Goal: Browse casually: Explore the website without a specific task or goal

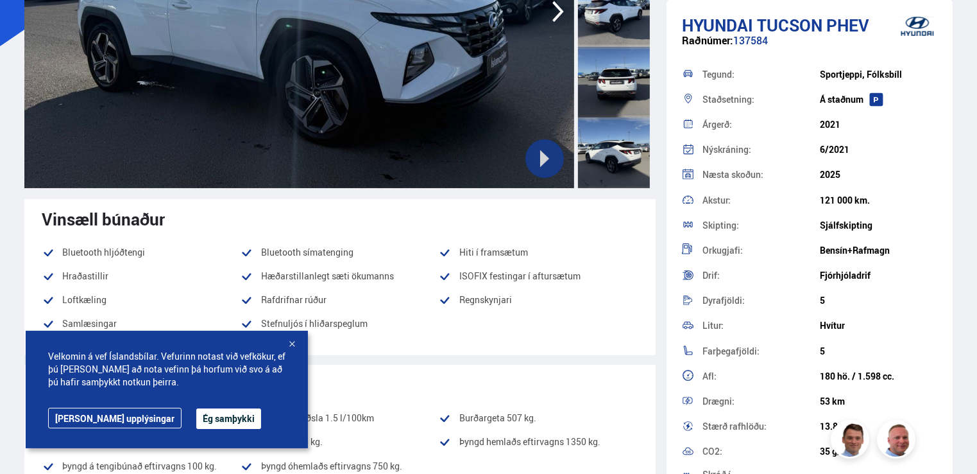
scroll to position [193, 0]
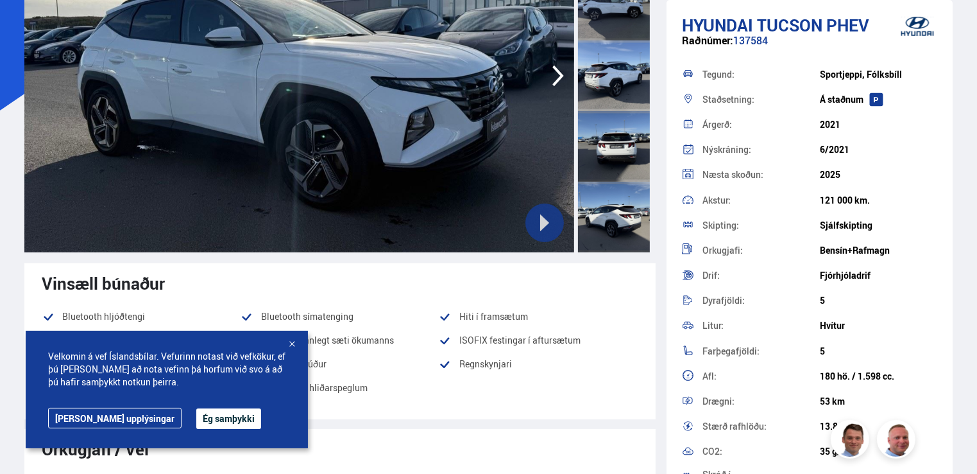
click at [554, 74] on icon "button" at bounding box center [558, 75] width 26 height 31
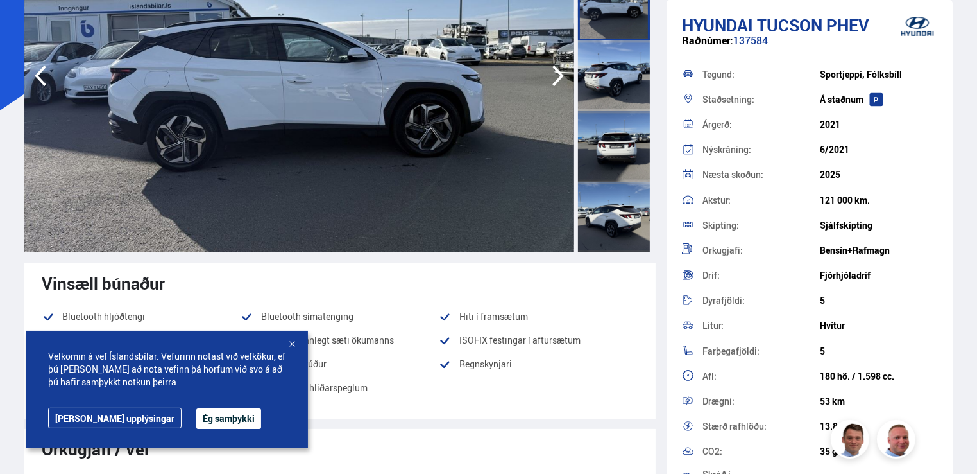
click at [557, 75] on icon "button" at bounding box center [558, 75] width 26 height 31
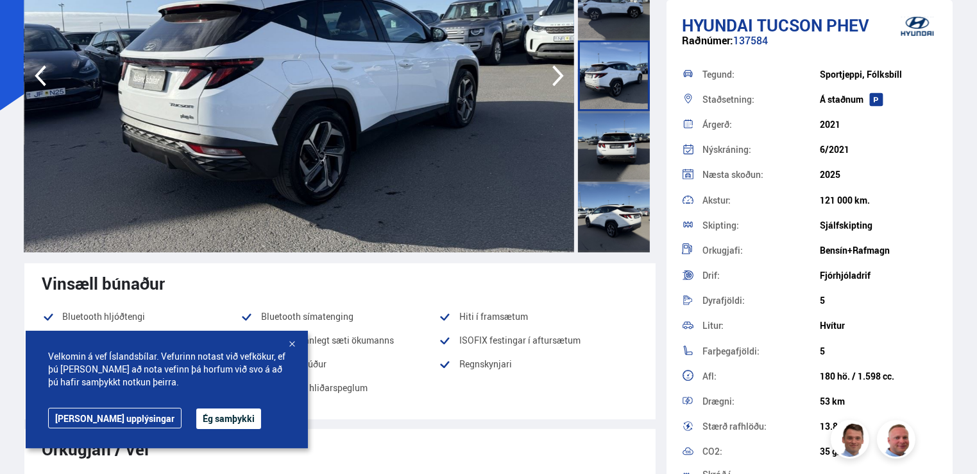
click at [557, 75] on icon "button" at bounding box center [558, 75] width 26 height 31
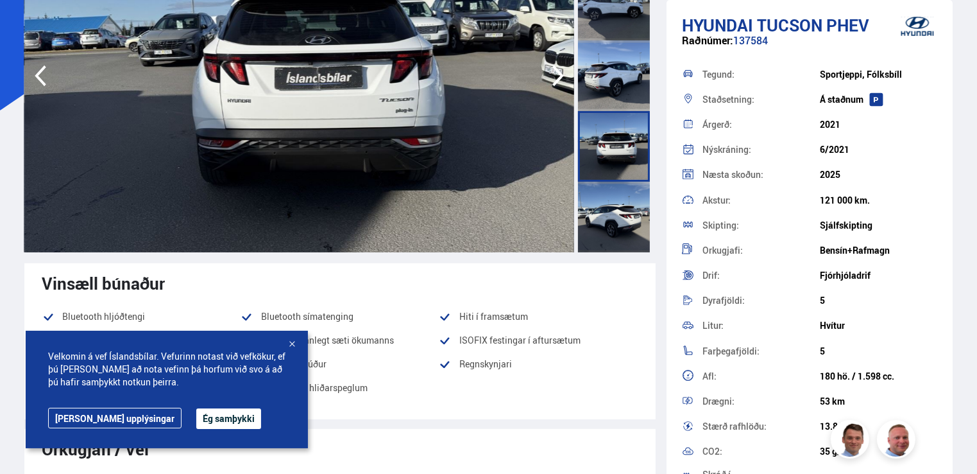
click at [557, 75] on icon "button" at bounding box center [558, 75] width 26 height 31
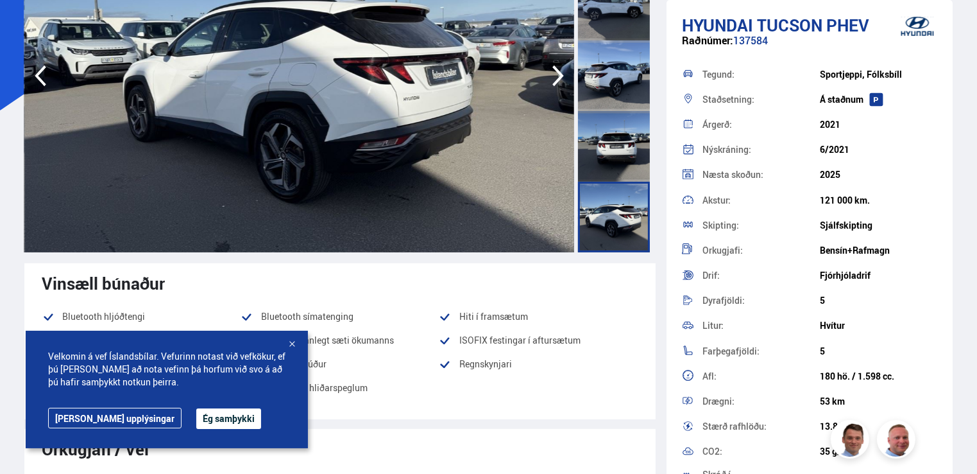
click at [557, 75] on icon "button" at bounding box center [558, 75] width 26 height 31
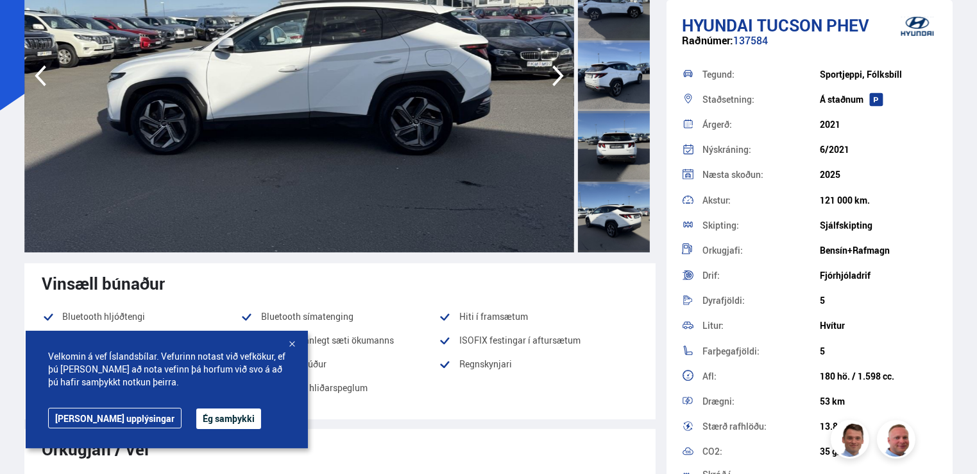
click at [557, 75] on icon "button" at bounding box center [558, 75] width 26 height 31
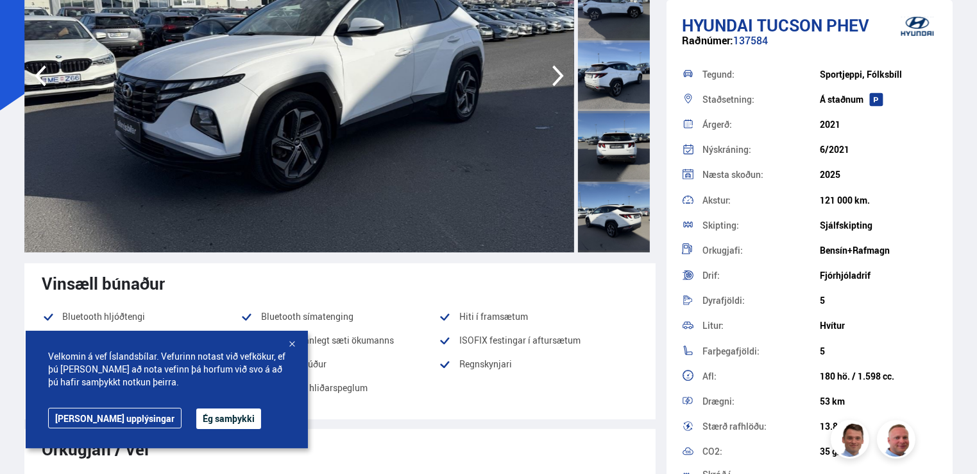
click at [557, 75] on icon "button" at bounding box center [558, 75] width 26 height 31
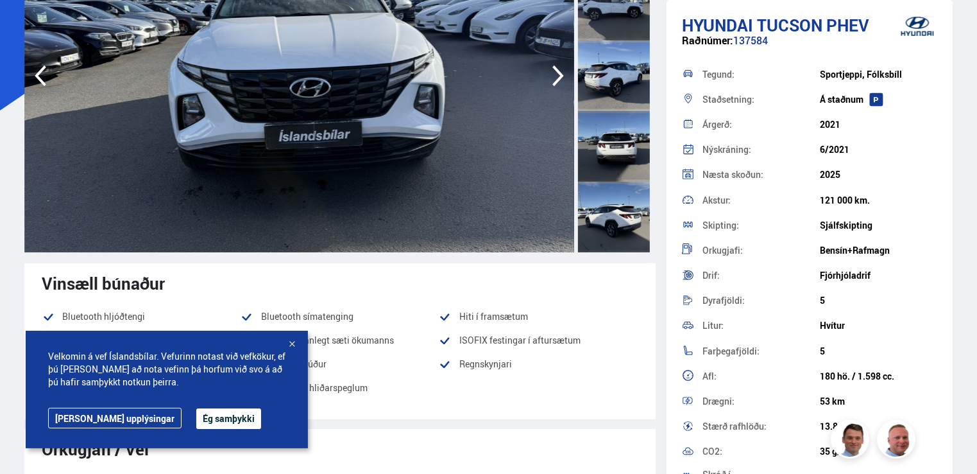
click at [557, 75] on icon "button" at bounding box center [558, 75] width 26 height 31
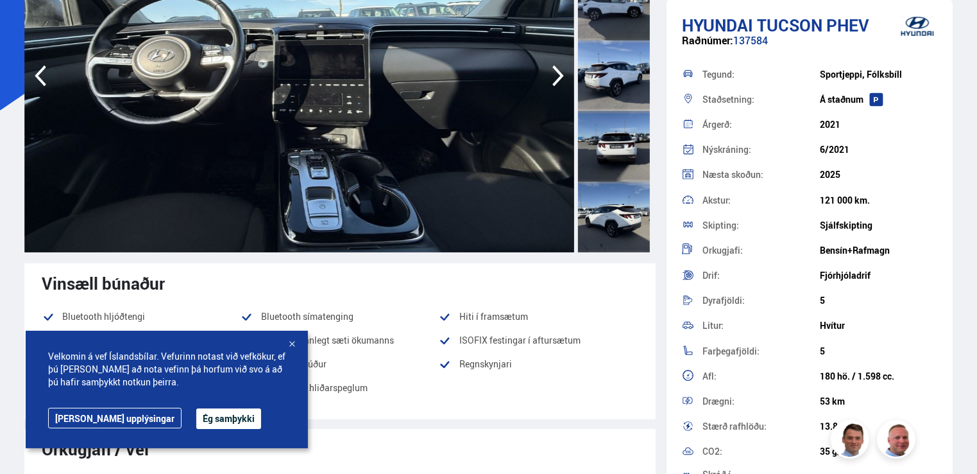
click at [557, 75] on icon "button" at bounding box center [558, 75] width 26 height 31
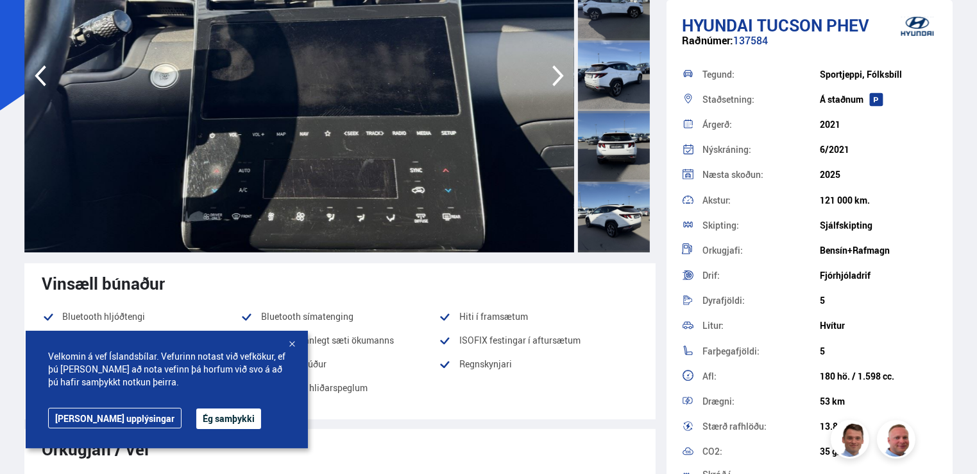
click at [557, 75] on icon "button" at bounding box center [558, 75] width 26 height 31
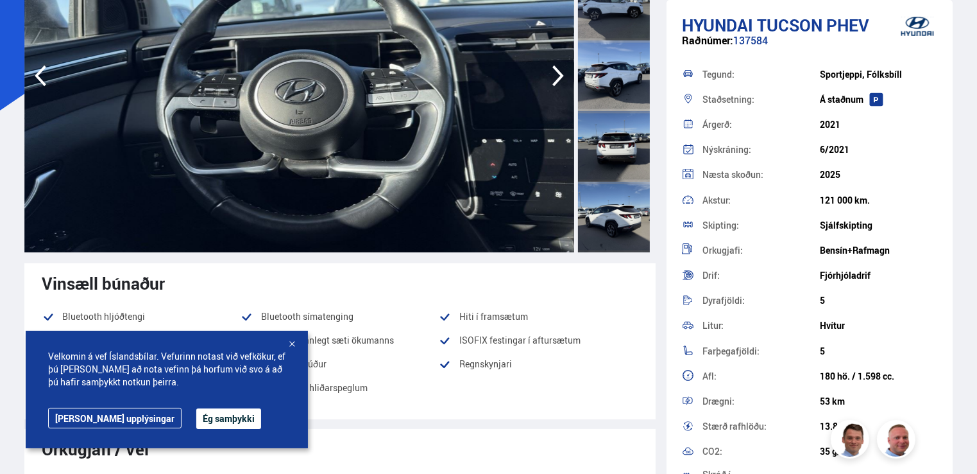
click at [557, 75] on icon "button" at bounding box center [558, 75] width 26 height 31
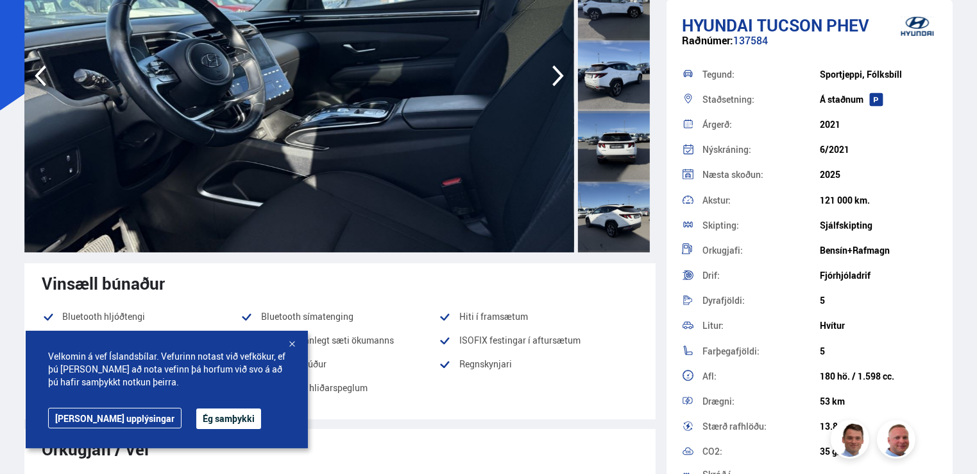
click at [557, 75] on icon "button" at bounding box center [558, 75] width 26 height 31
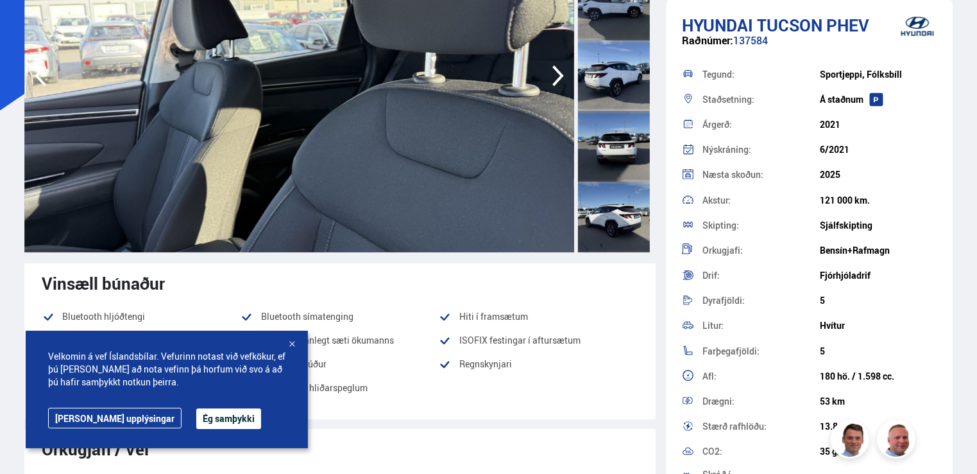
click at [557, 75] on icon "button" at bounding box center [558, 75] width 26 height 31
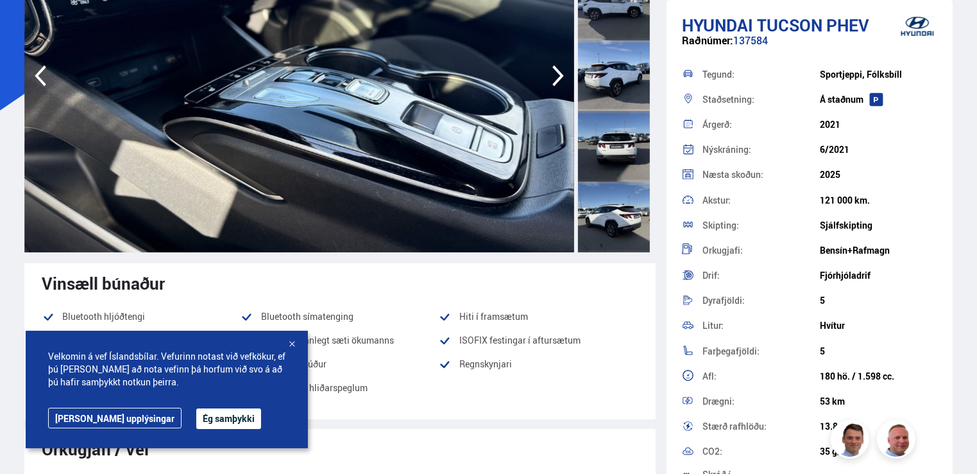
click at [558, 76] on icon "button" at bounding box center [558, 75] width 26 height 31
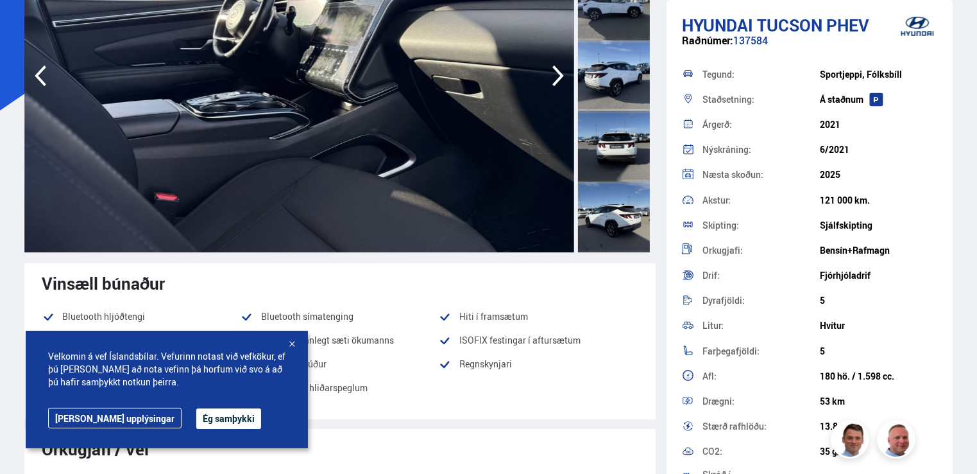
click at [563, 76] on icon "button" at bounding box center [558, 75] width 26 height 31
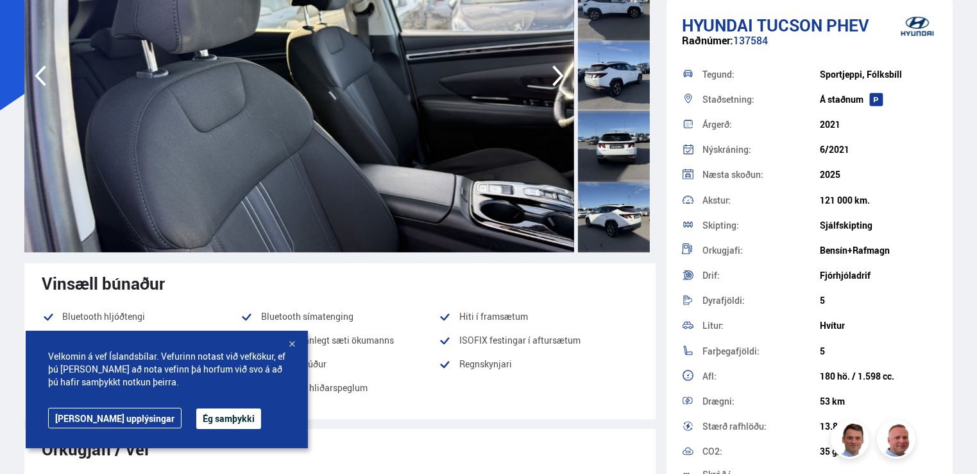
click at [563, 76] on icon "button" at bounding box center [558, 75] width 26 height 31
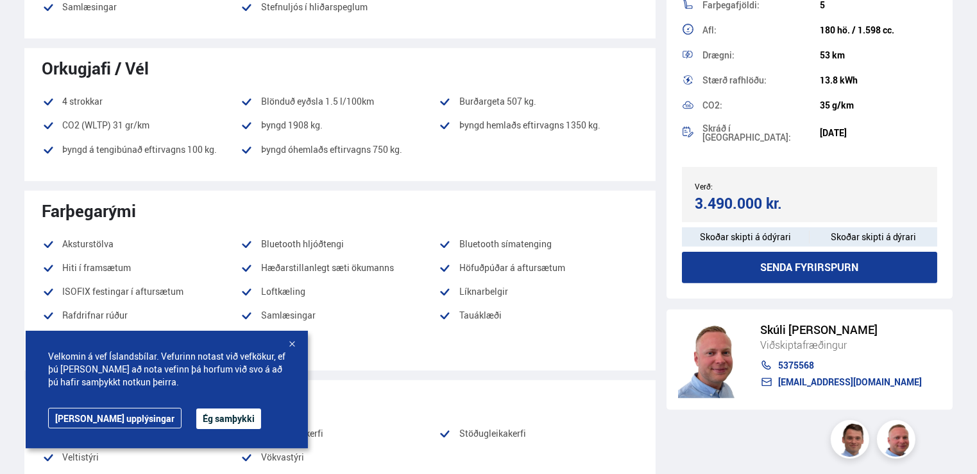
scroll to position [578, 0]
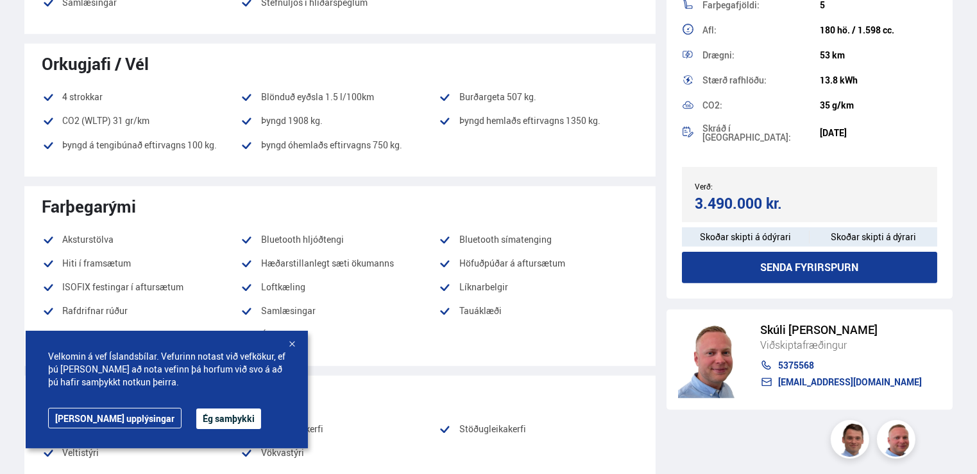
click at [196, 417] on button "Ég samþykki" at bounding box center [228, 418] width 65 height 21
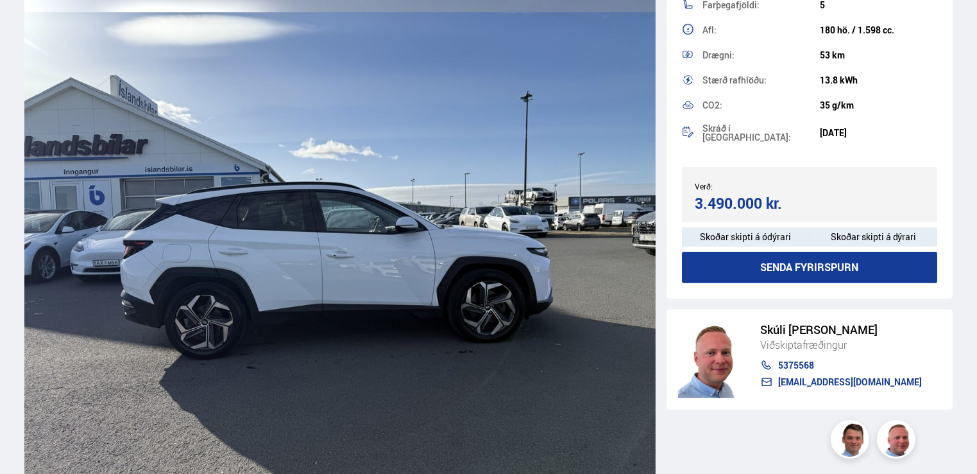
scroll to position [1861, 0]
